Goal: Navigation & Orientation: Find specific page/section

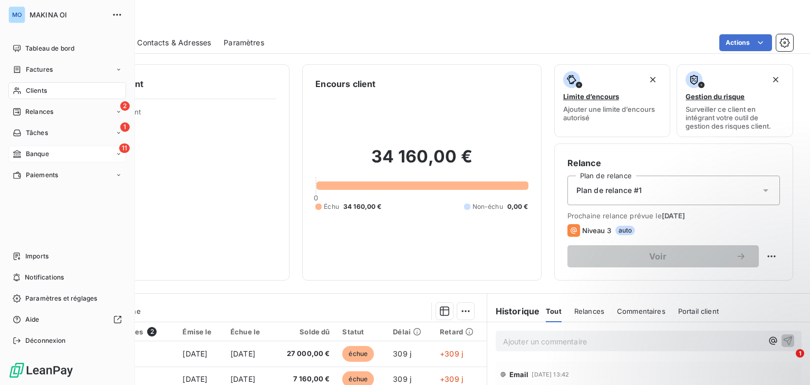
click at [26, 153] on span "Banque" at bounding box center [37, 153] width 23 height 9
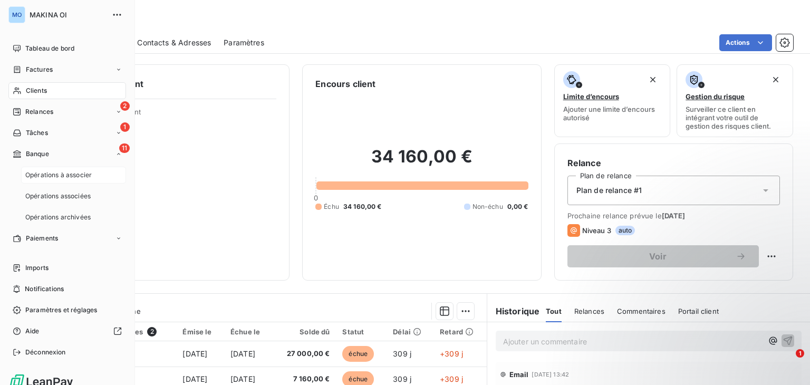
click at [75, 176] on span "Opérations à associer" at bounding box center [58, 174] width 66 height 9
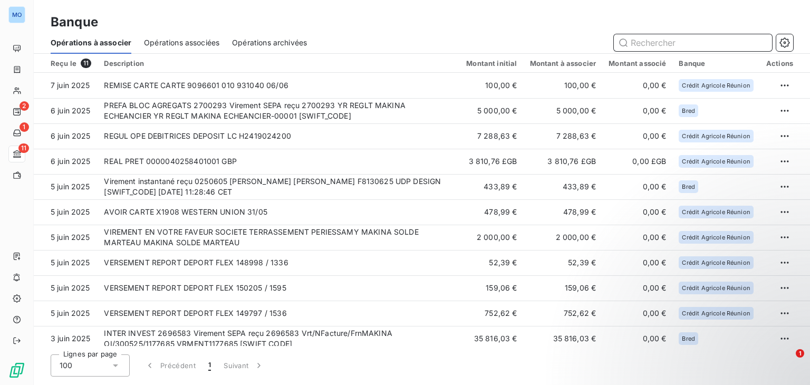
click at [246, 41] on span "Opérations archivées" at bounding box center [269, 42] width 75 height 11
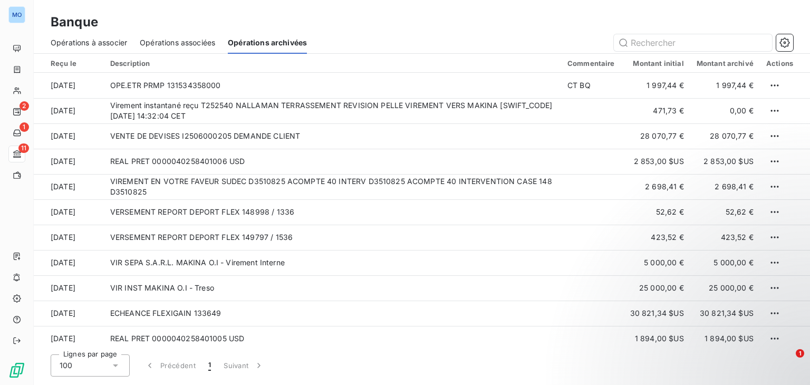
click at [154, 38] on span "Opérations associées" at bounding box center [177, 42] width 75 height 11
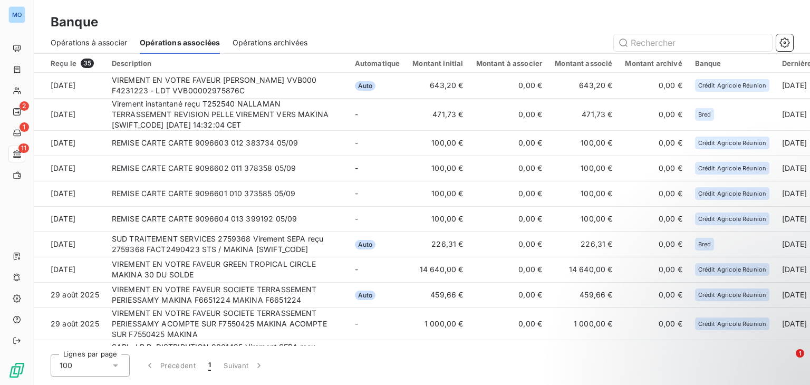
click at [104, 44] on span "Opérations à associer" at bounding box center [89, 42] width 76 height 11
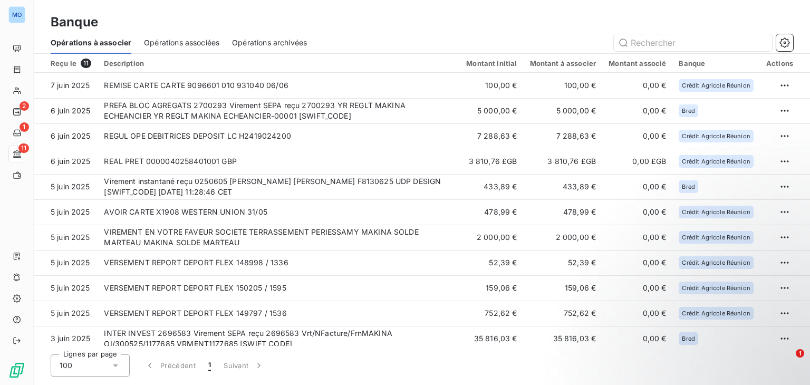
click at [261, 42] on span "Opérations archivées" at bounding box center [269, 42] width 75 height 11
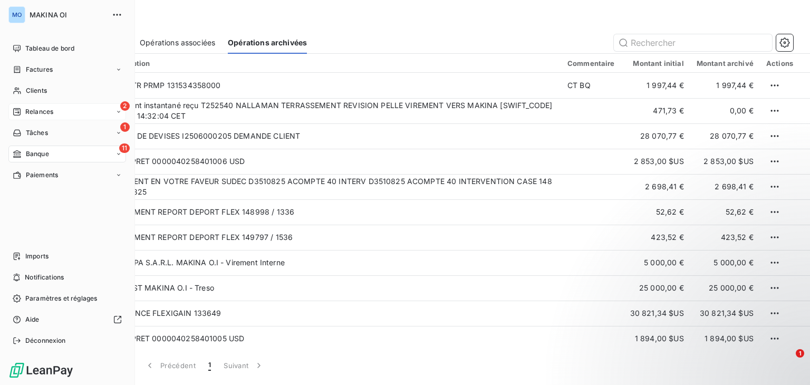
click at [63, 106] on div "2 Relances" at bounding box center [67, 111] width 118 height 17
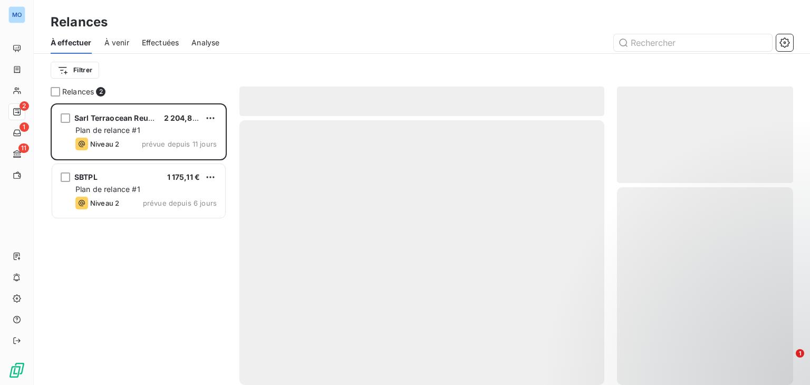
scroll to position [273, 168]
